Goal: Complete application form

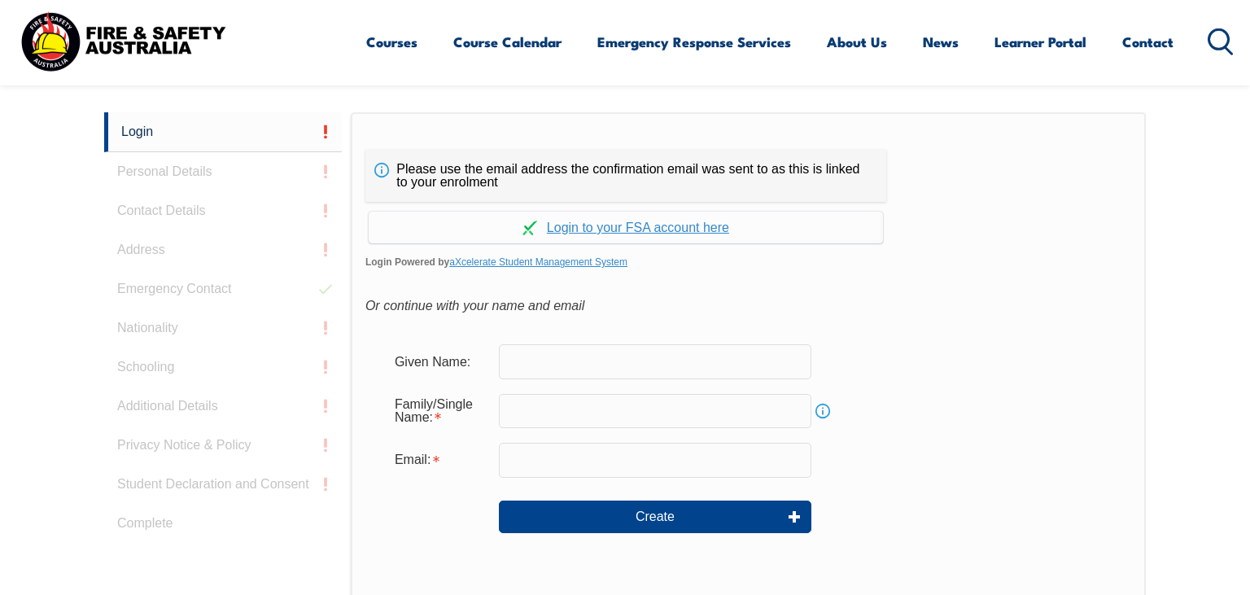
scroll to position [433, 0]
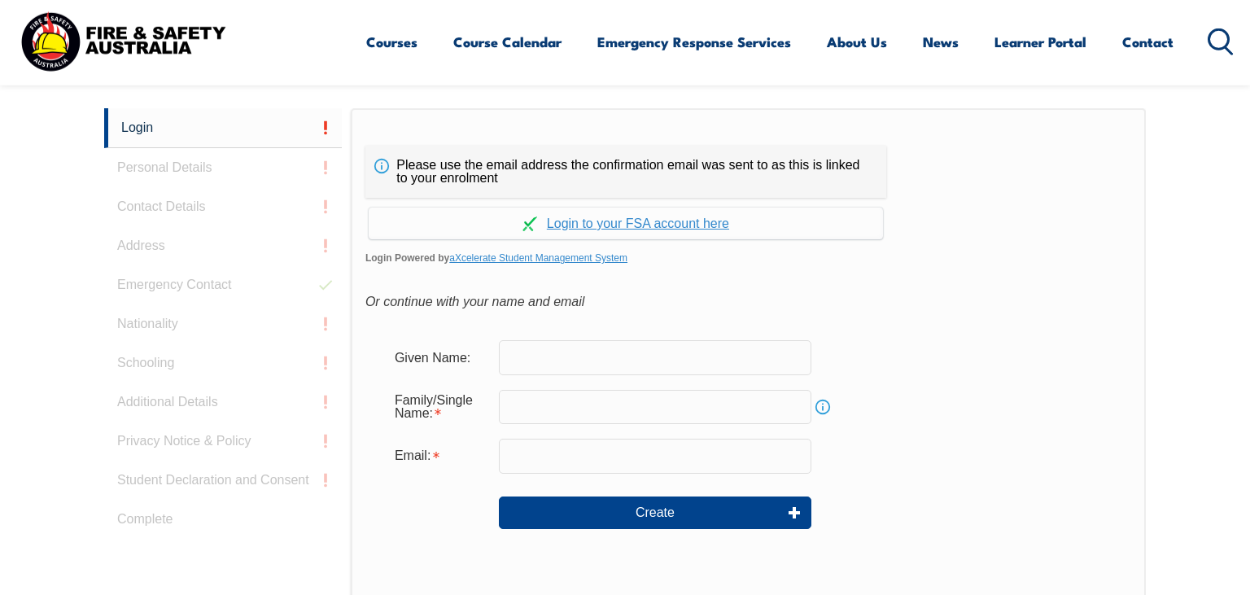
click at [600, 355] on input "text" at bounding box center [655, 357] width 312 height 34
type input "Lachlan"
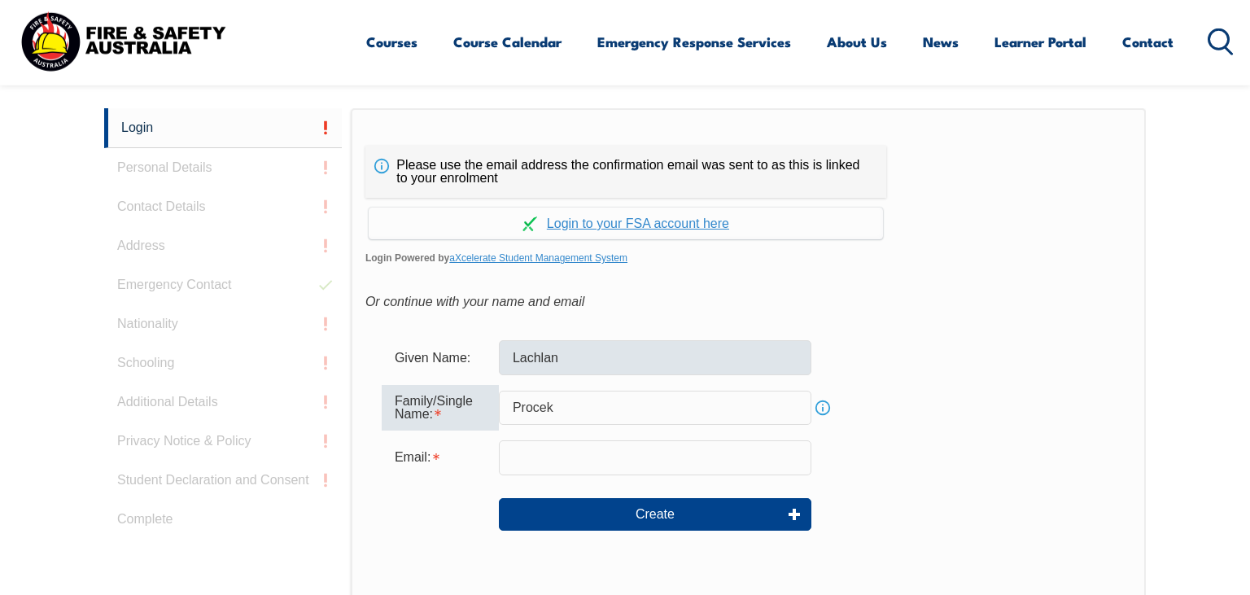
type input "Procek"
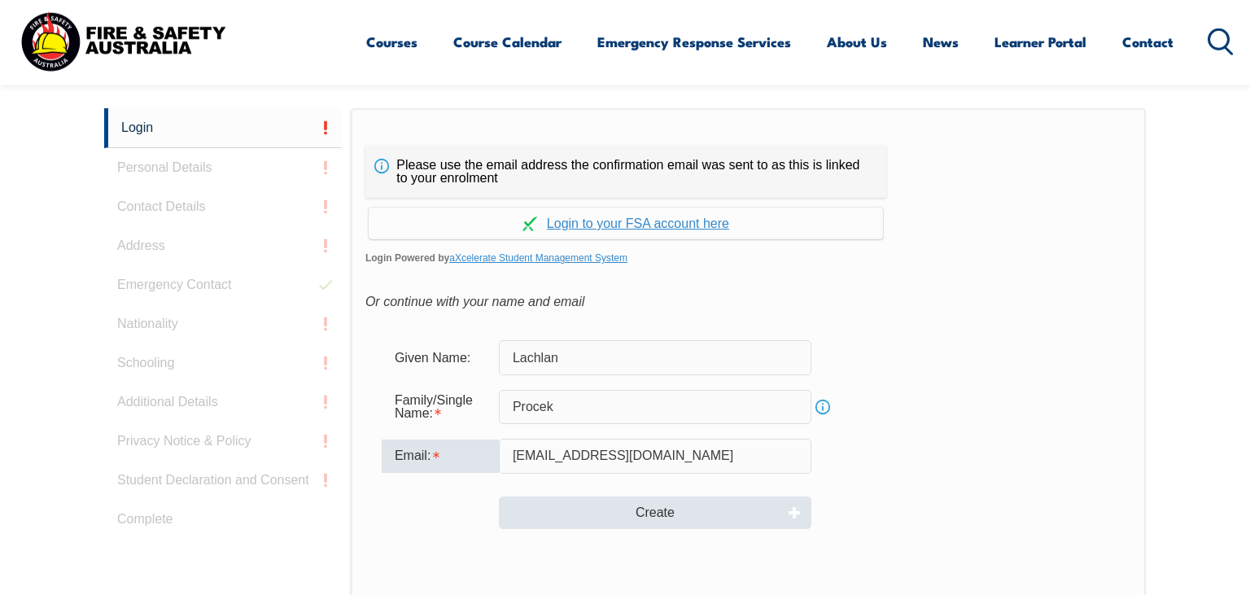
type input "[EMAIL_ADDRESS][DOMAIN_NAME]"
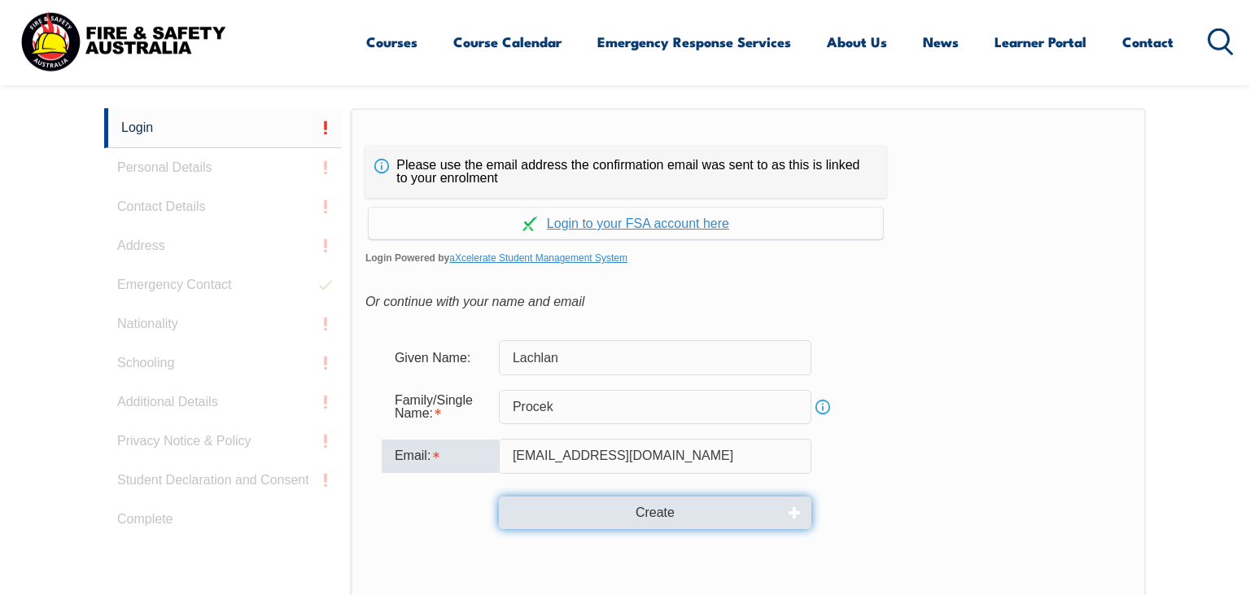
click at [633, 527] on button "Create" at bounding box center [655, 512] width 312 height 33
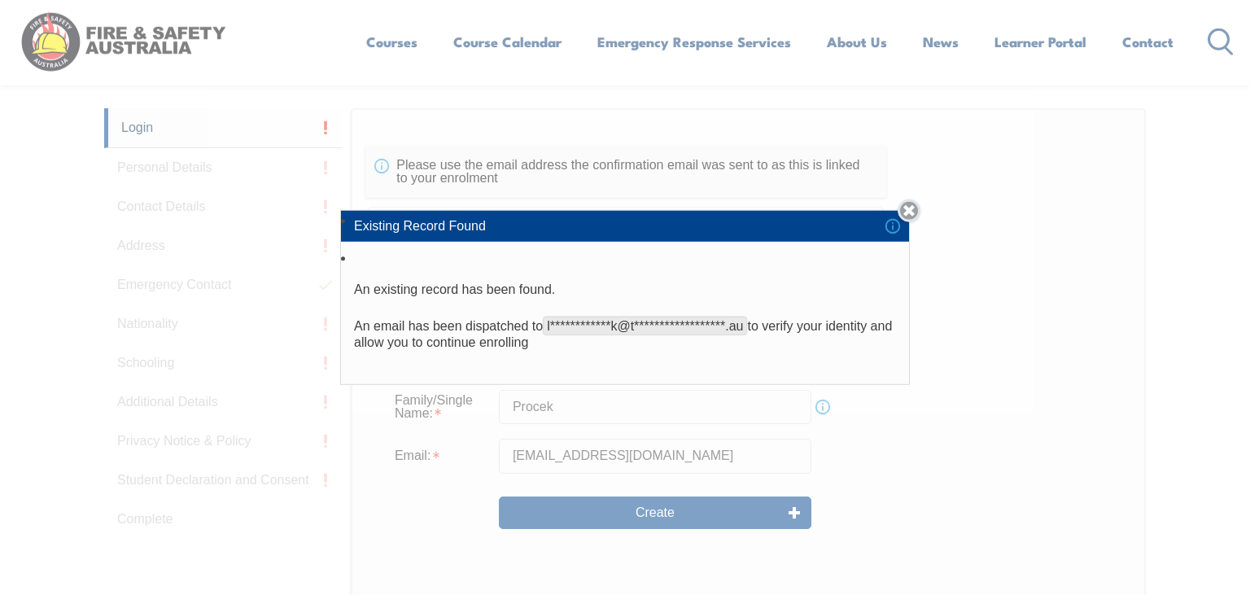
click at [914, 209] on link "Close" at bounding box center [909, 210] width 23 height 23
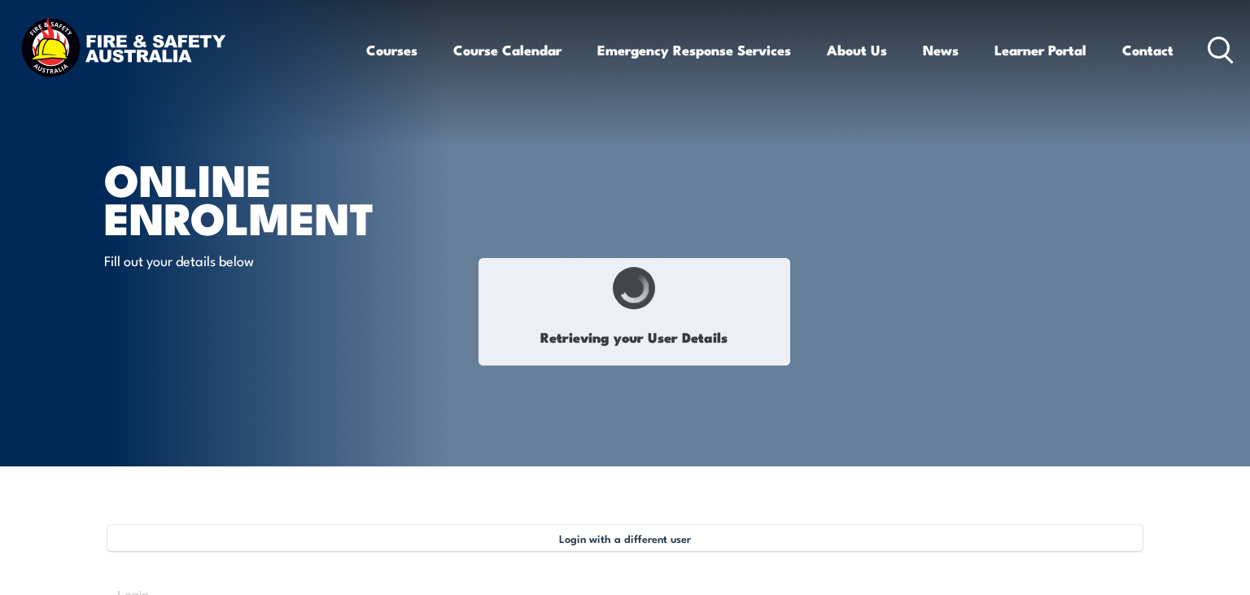
select select "Mr"
type input "Lachlan"
type input "Locky"
type input "Procek"
type input "[DATE]"
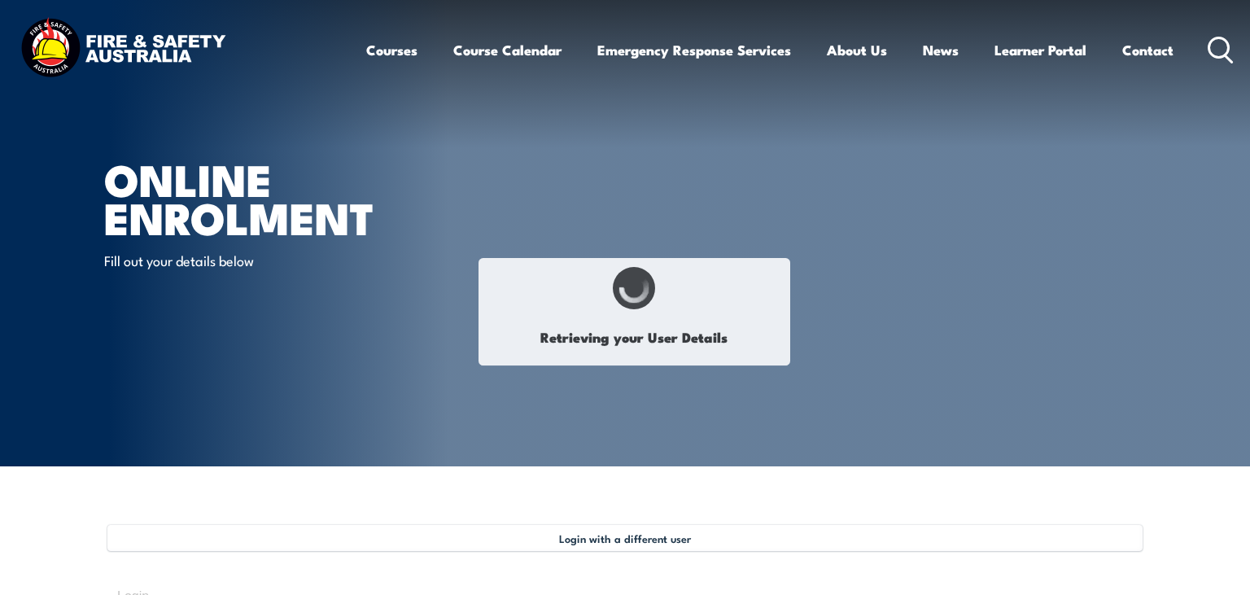
type input "FYMAHCCBMF"
select select "M"
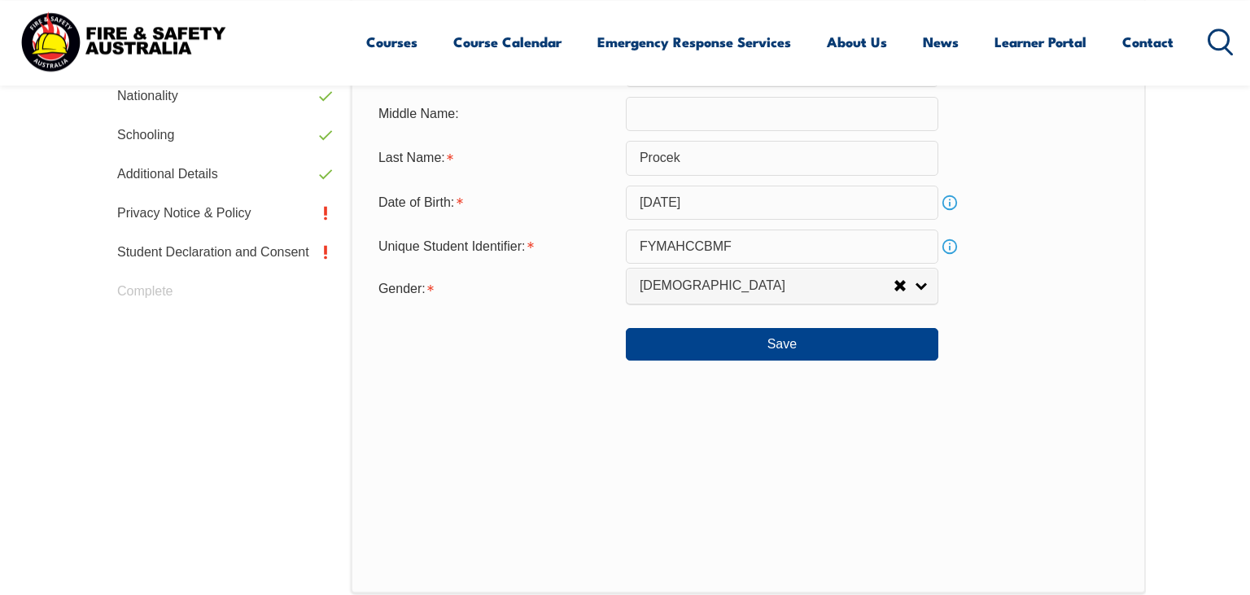
scroll to position [701, 0]
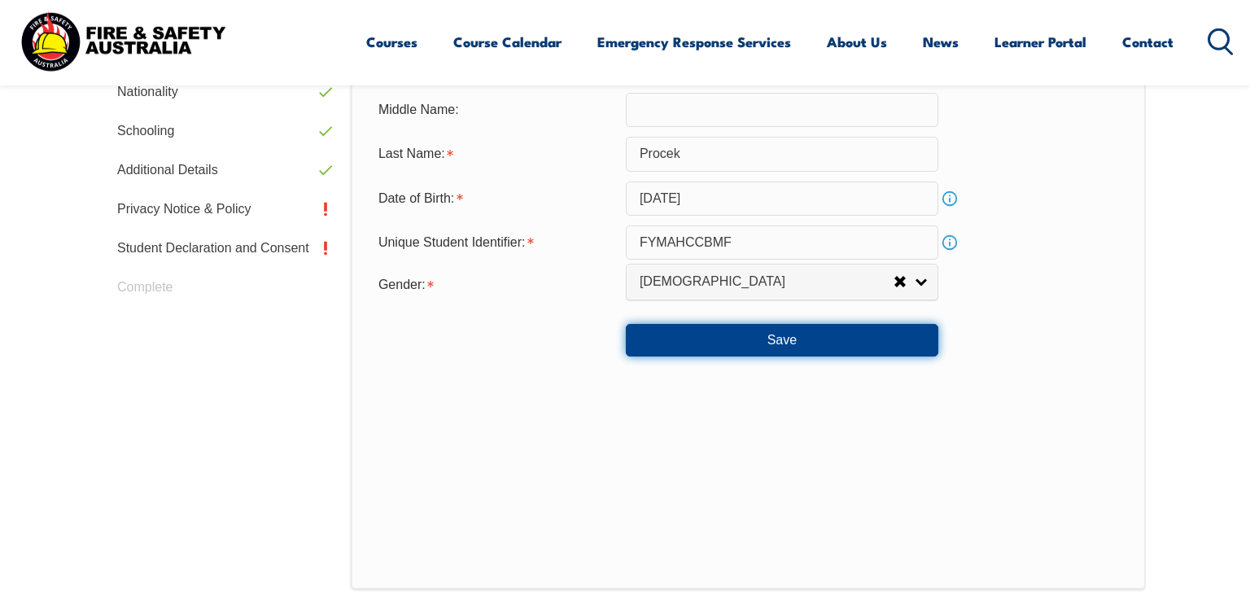
click at [744, 349] on button "Save" at bounding box center [782, 340] width 312 height 33
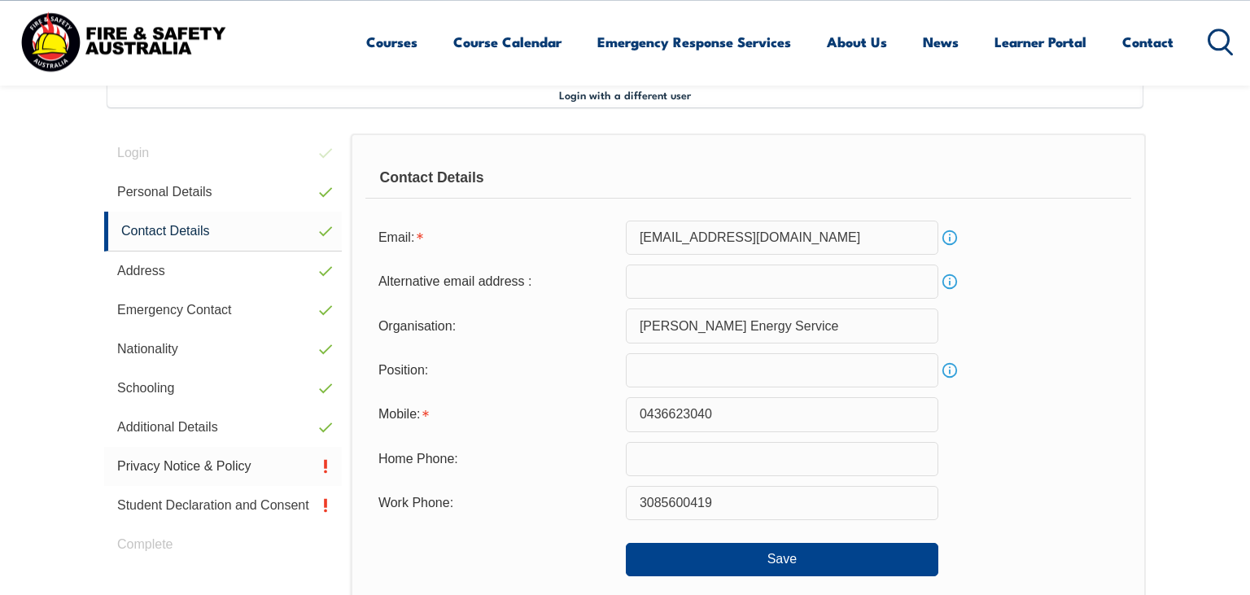
scroll to position [443, 0]
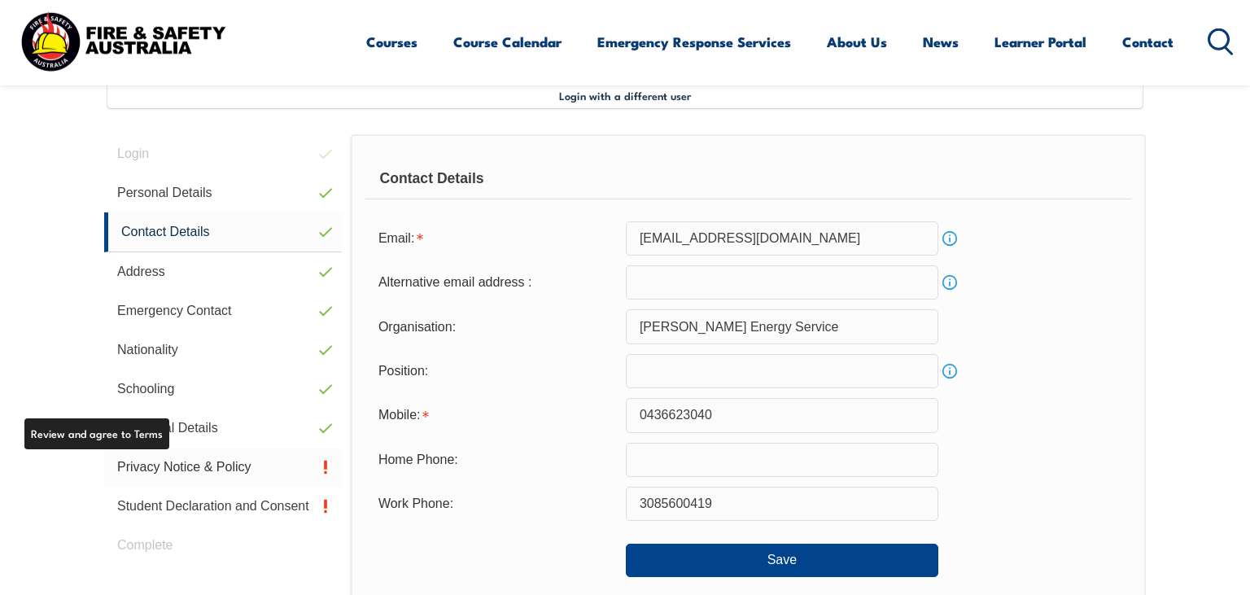
click at [159, 472] on link "Privacy Notice & Policy" at bounding box center [223, 467] width 238 height 39
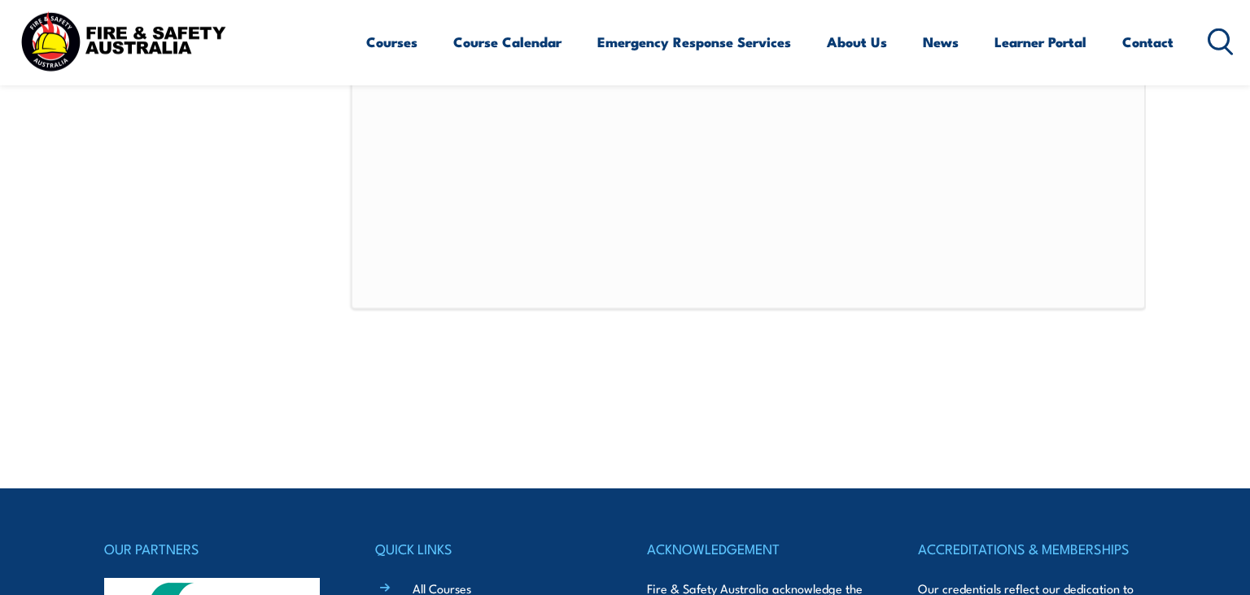
scroll to position [1130, 0]
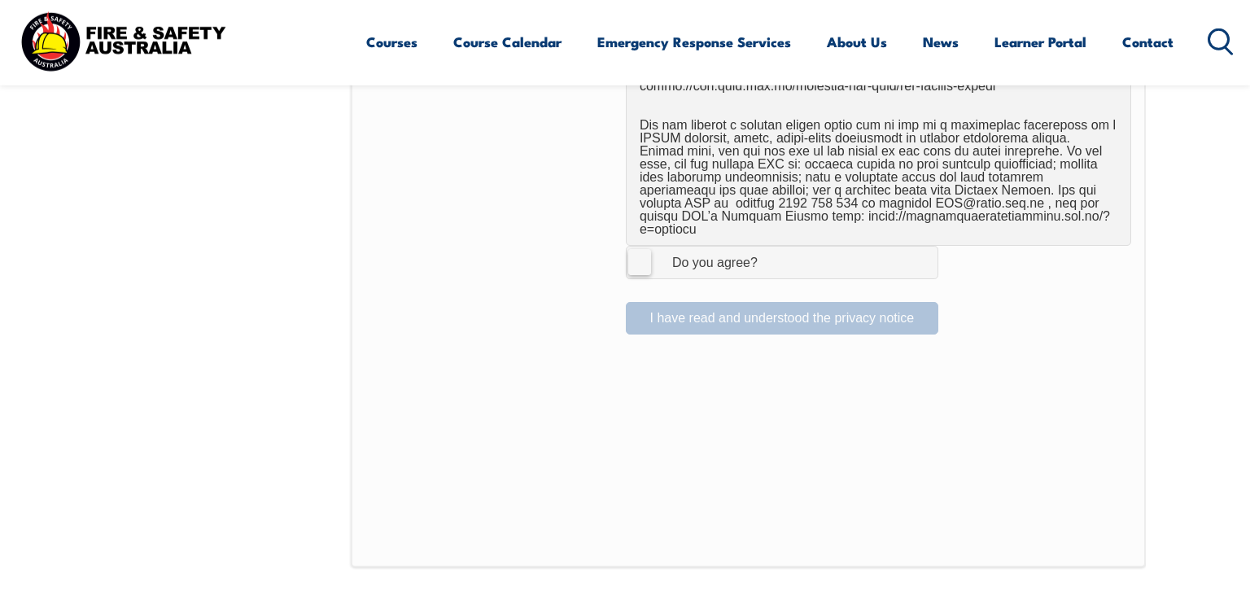
click at [636, 246] on label "I Agree Do you agree?" at bounding box center [782, 262] width 312 height 33
click at [771, 247] on input "I Agree Do you agree?" at bounding box center [785, 262] width 28 height 31
checkbox input "true"
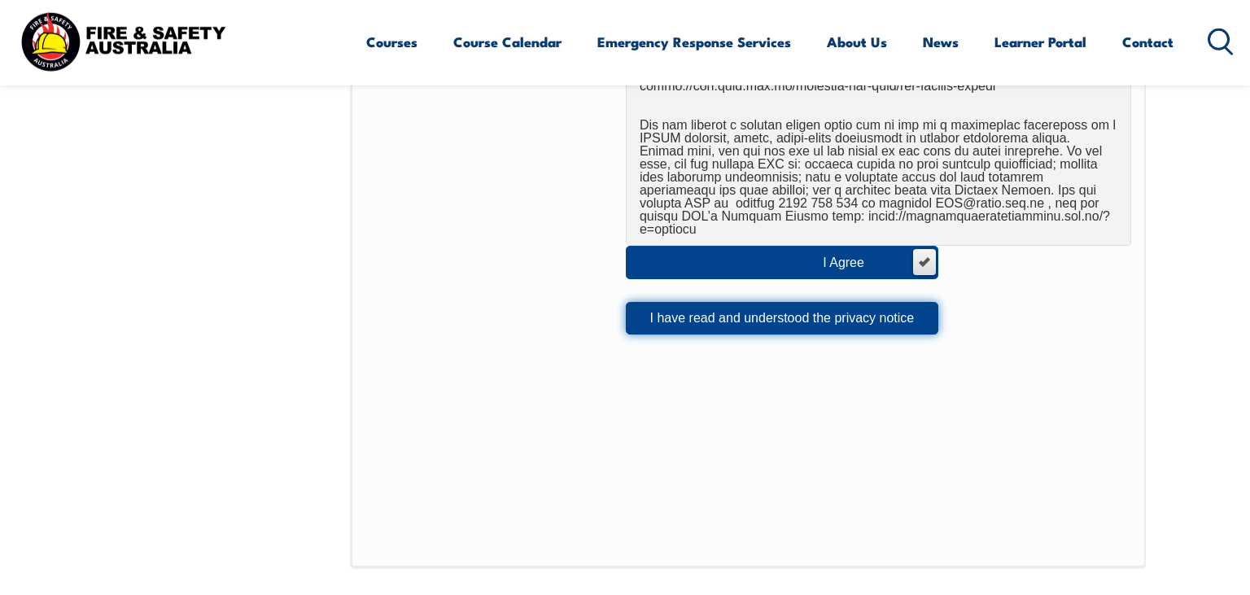
click at [674, 308] on button "I have read and understood the privacy notice" at bounding box center [782, 318] width 312 height 33
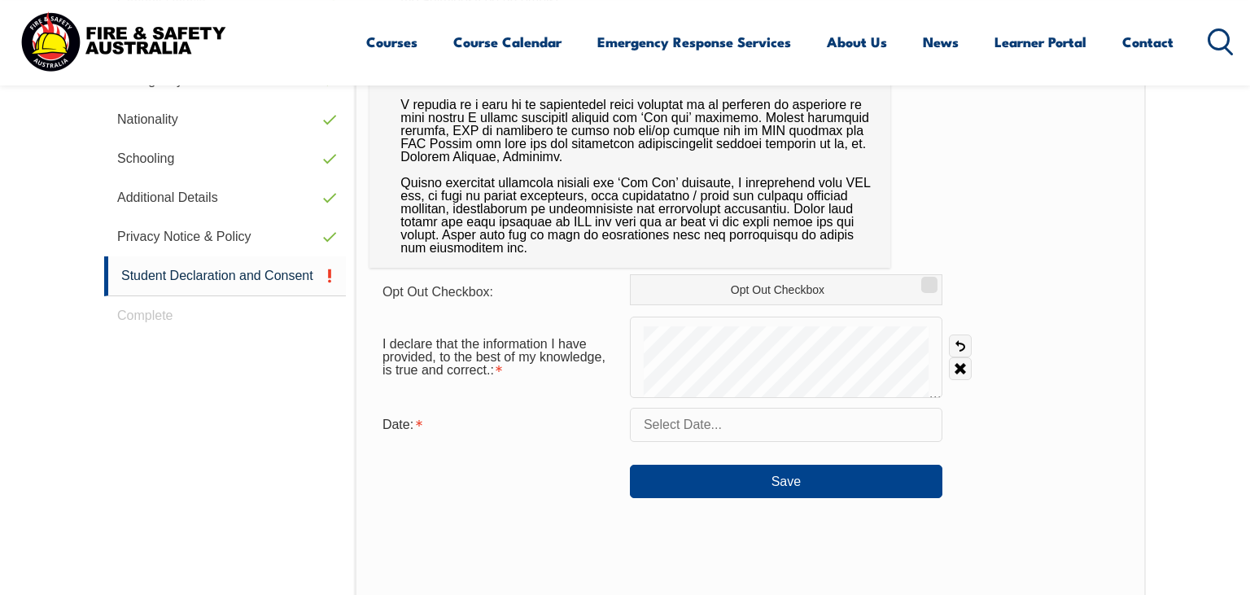
scroll to position [701, 0]
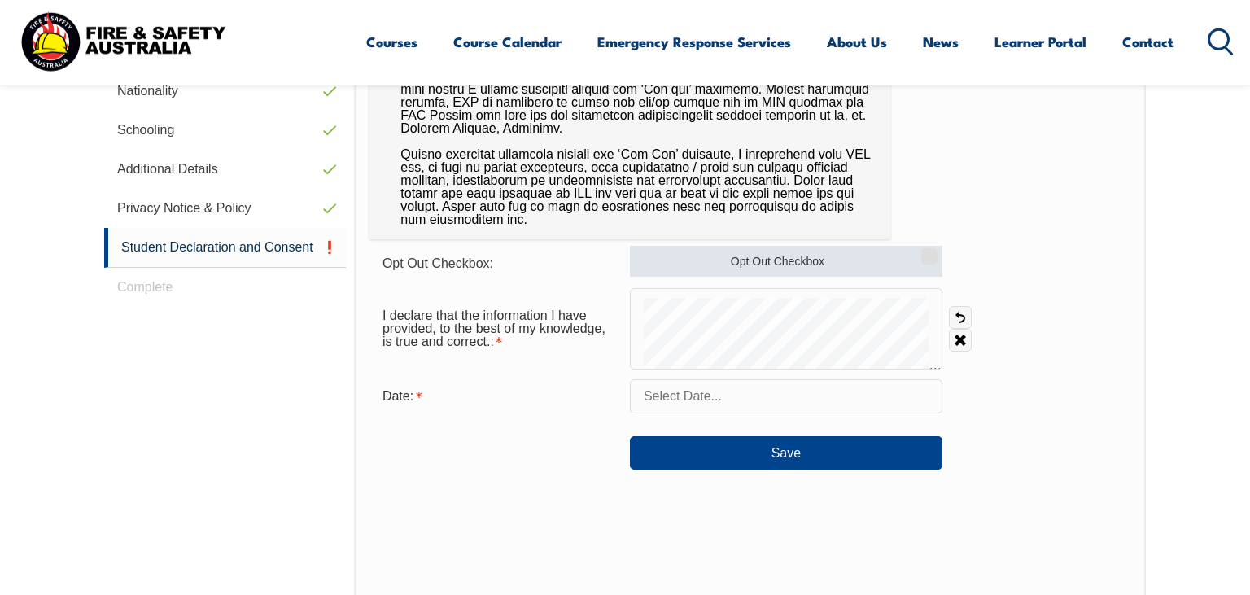
click at [705, 264] on label "Opt Out Checkbox" at bounding box center [786, 261] width 312 height 31
click at [922, 251] on input "Opt Out Checkbox" at bounding box center [927, 251] width 10 height 2
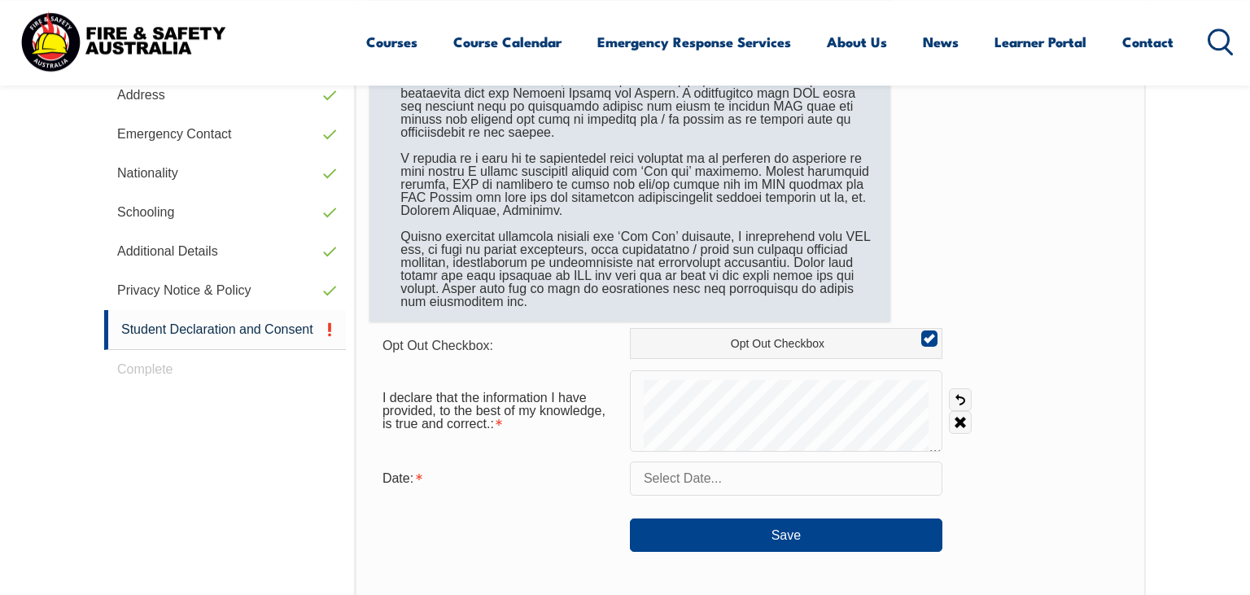
scroll to position [615, 0]
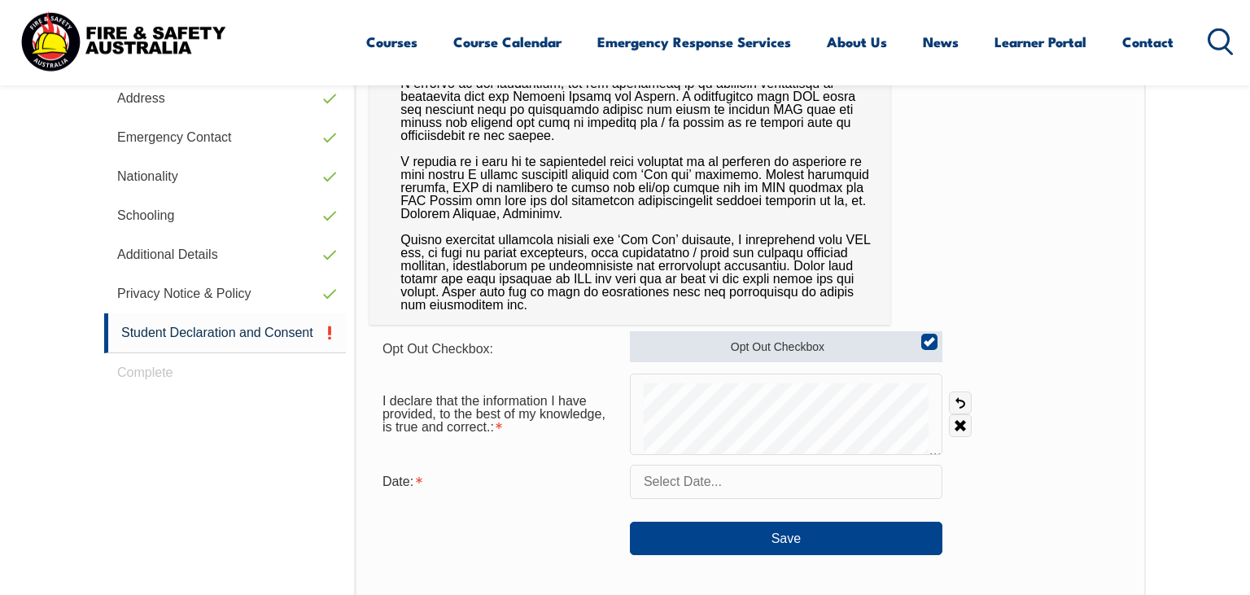
click at [767, 342] on label "Opt Out Checkbox" at bounding box center [786, 346] width 312 height 31
click at [922, 337] on input "Opt Out Checkbox" at bounding box center [927, 336] width 10 height 2
checkbox input "false"
click at [968, 400] on link "Undo" at bounding box center [960, 402] width 23 height 23
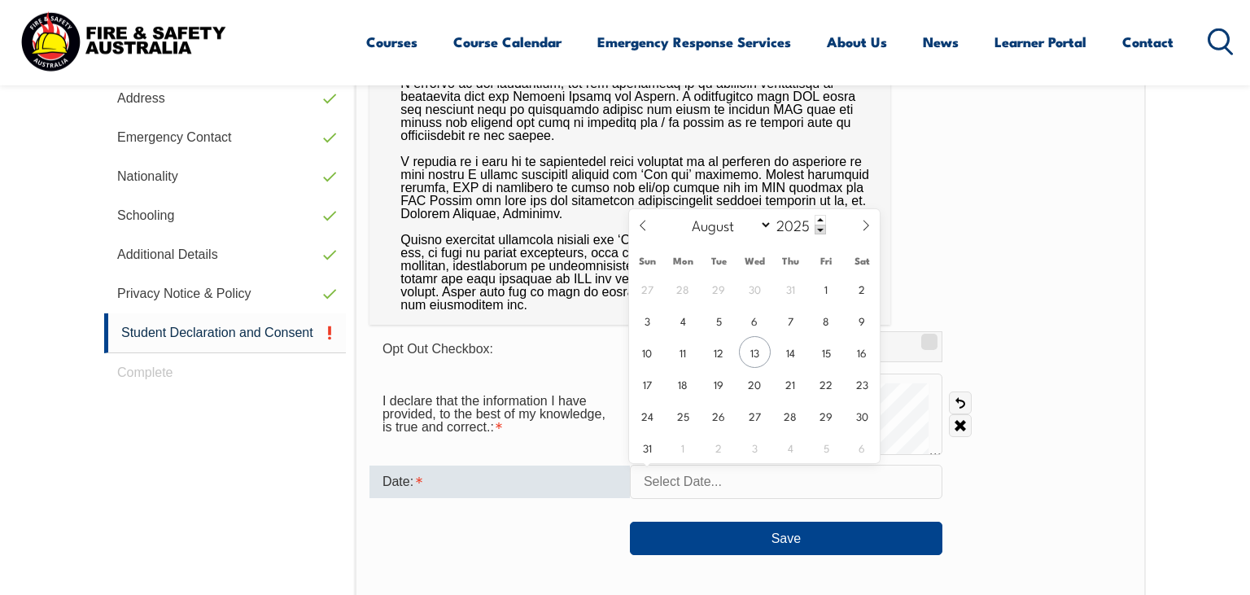
click at [714, 483] on input "text" at bounding box center [786, 482] width 312 height 34
click at [758, 351] on span "13" at bounding box center [755, 352] width 32 height 32
type input "[DATE]"
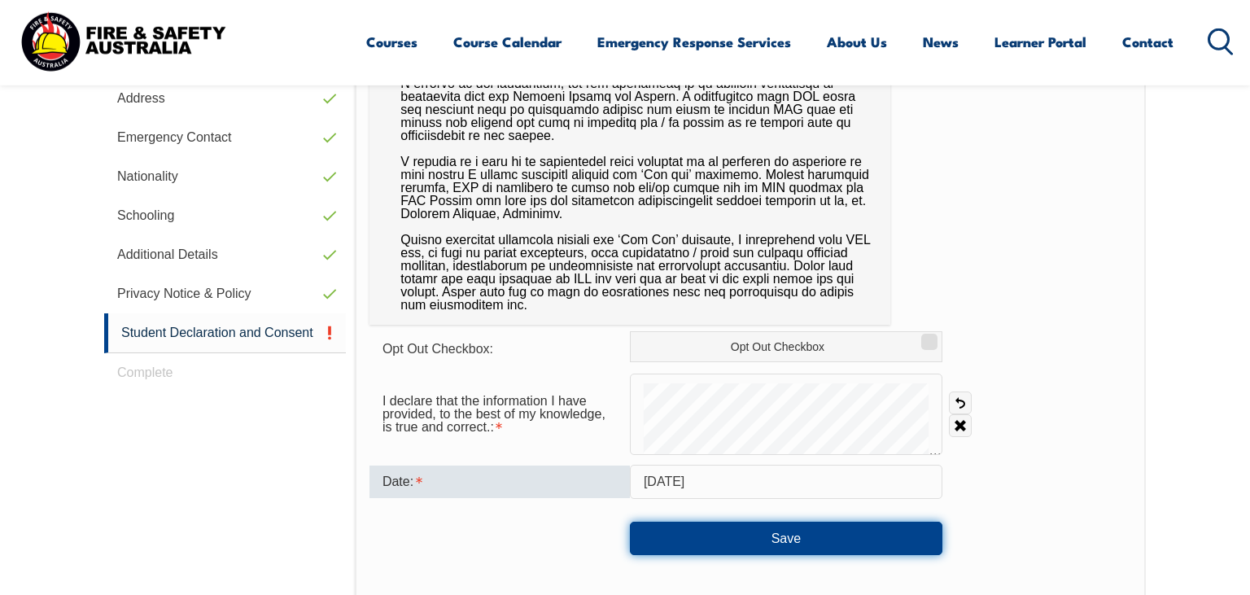
click at [744, 535] on button "Save" at bounding box center [786, 538] width 312 height 33
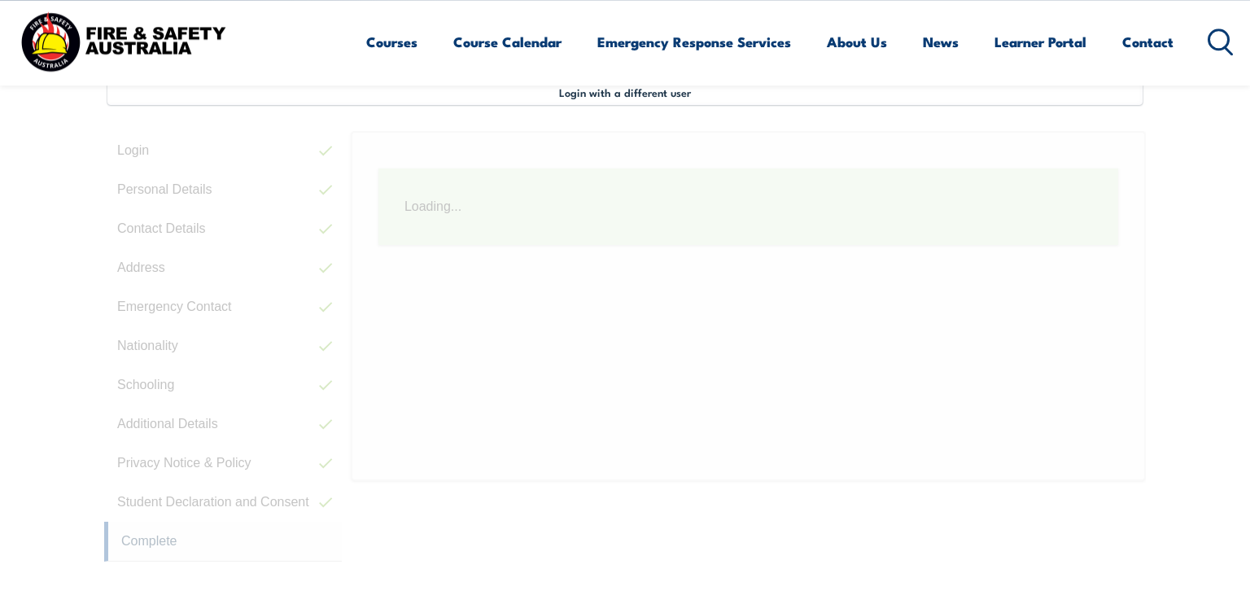
scroll to position [443, 0]
